Goal: Entertainment & Leisure: Consume media (video, audio)

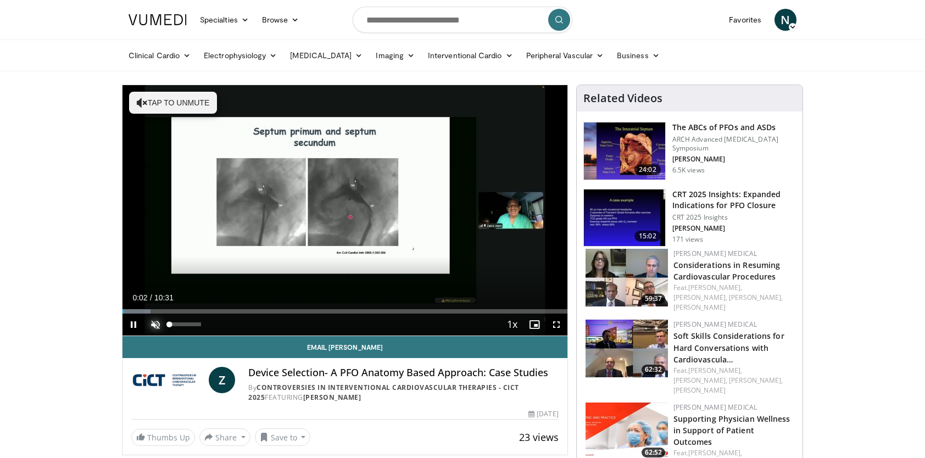
click at [158, 324] on span "Video Player" at bounding box center [155, 325] width 22 height 22
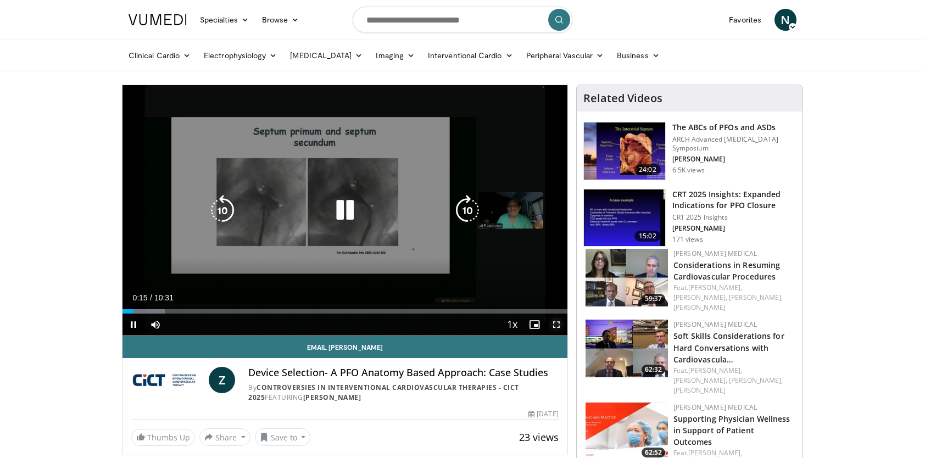
drag, startPoint x: 558, startPoint y: 325, endPoint x: 560, endPoint y: 366, distance: 40.7
click at [558, 325] on span "Video Player" at bounding box center [557, 325] width 22 height 22
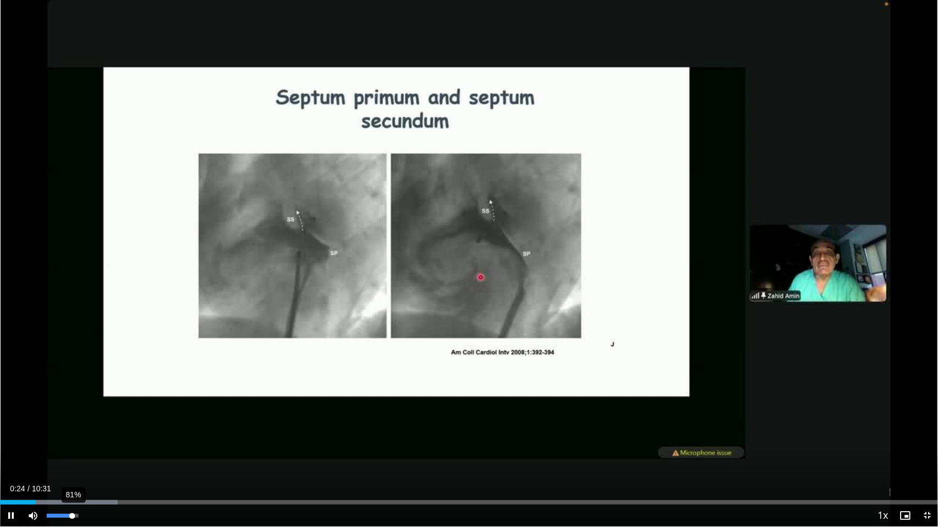
drag, startPoint x: 80, startPoint y: 514, endPoint x: 72, endPoint y: 516, distance: 8.5
click at [72, 458] on div "Volume Level" at bounding box center [59, 516] width 25 height 4
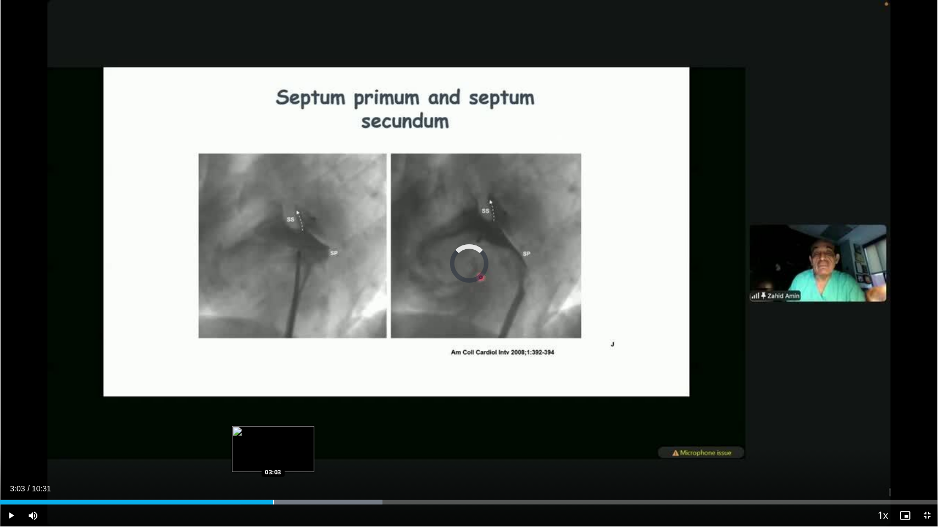
click at [273, 458] on div "Progress Bar" at bounding box center [273, 502] width 1 height 4
click at [263, 458] on div "Progress Bar" at bounding box center [263, 502] width 1 height 4
click at [252, 458] on div "02:58" at bounding box center [132, 502] width 265 height 4
click at [243, 458] on div "Progress Bar" at bounding box center [243, 502] width 1 height 4
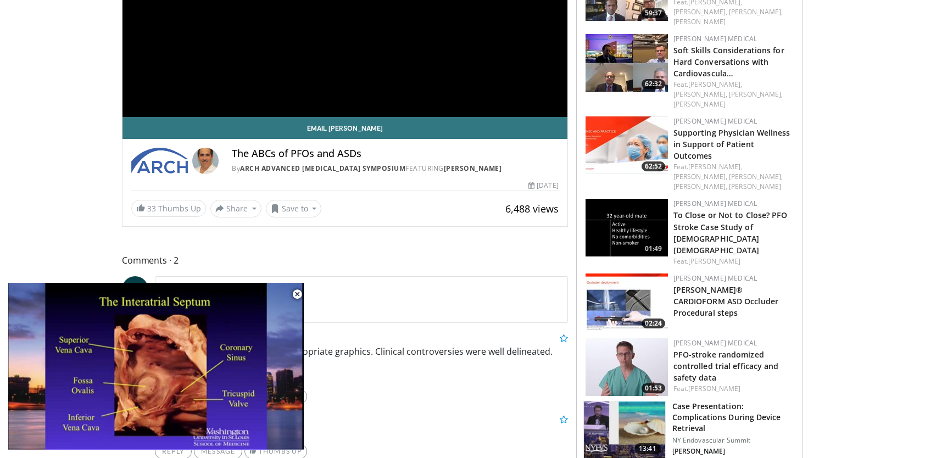
scroll to position [220, 0]
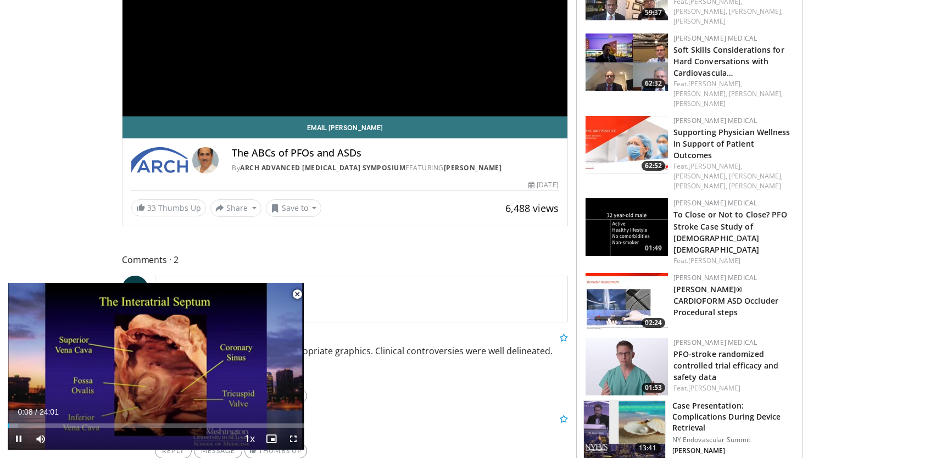
click at [300, 292] on span "Video Player" at bounding box center [297, 294] width 22 height 22
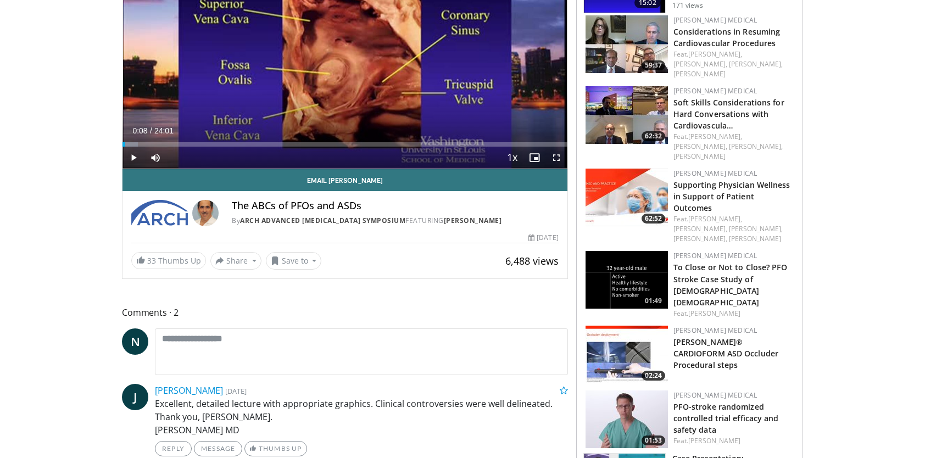
scroll to position [165, 0]
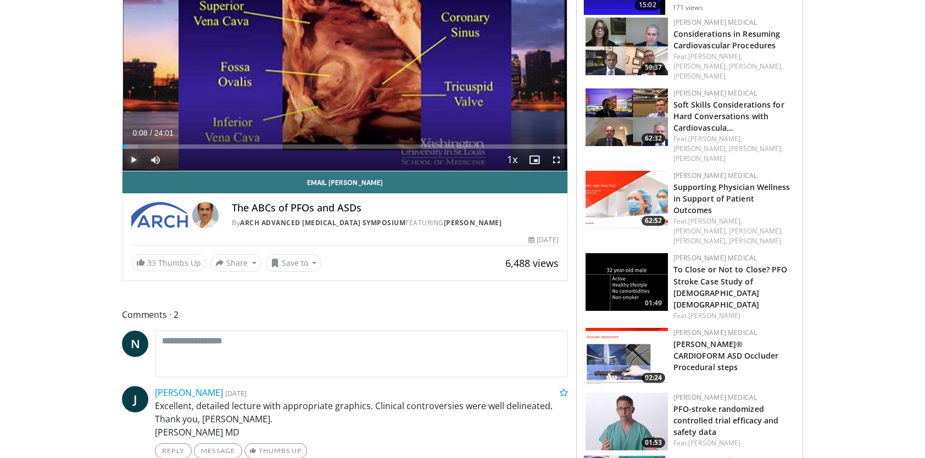
click at [133, 158] on span "Video Player" at bounding box center [134, 160] width 22 height 22
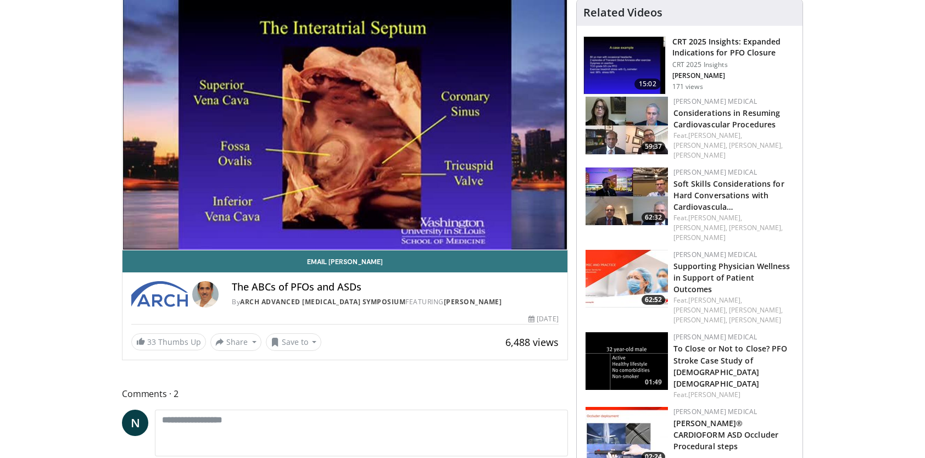
scroll to position [55, 0]
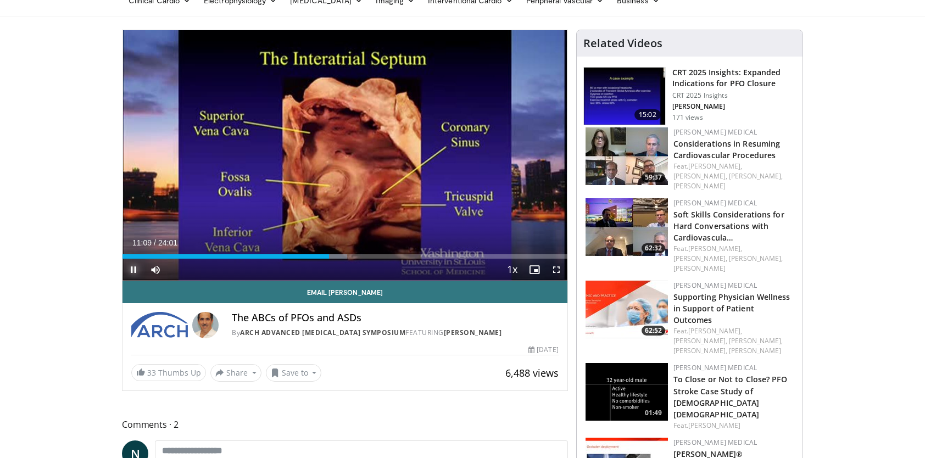
click at [133, 265] on span "Video Player" at bounding box center [134, 270] width 22 height 22
